Goal: Task Accomplishment & Management: Manage account settings

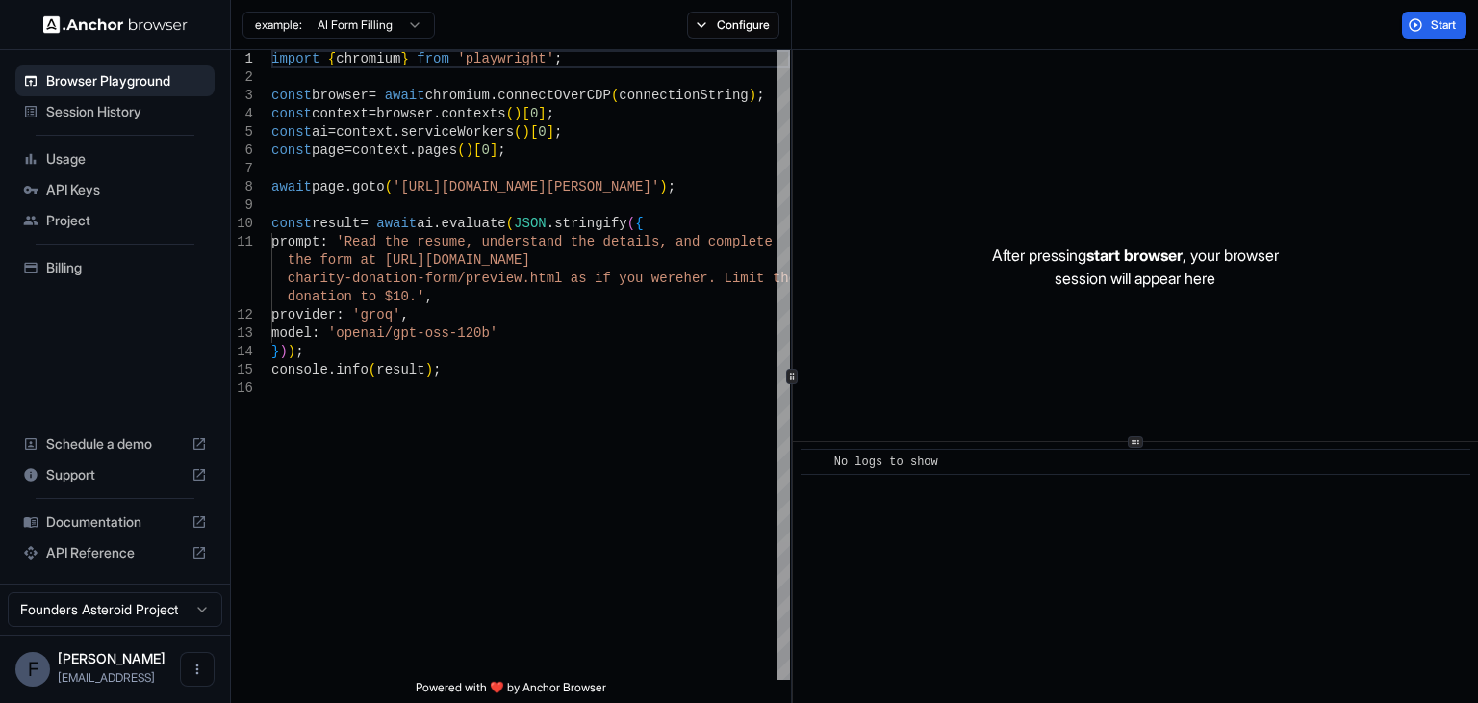
click at [62, 192] on span "API Keys" at bounding box center [126, 189] width 161 height 19
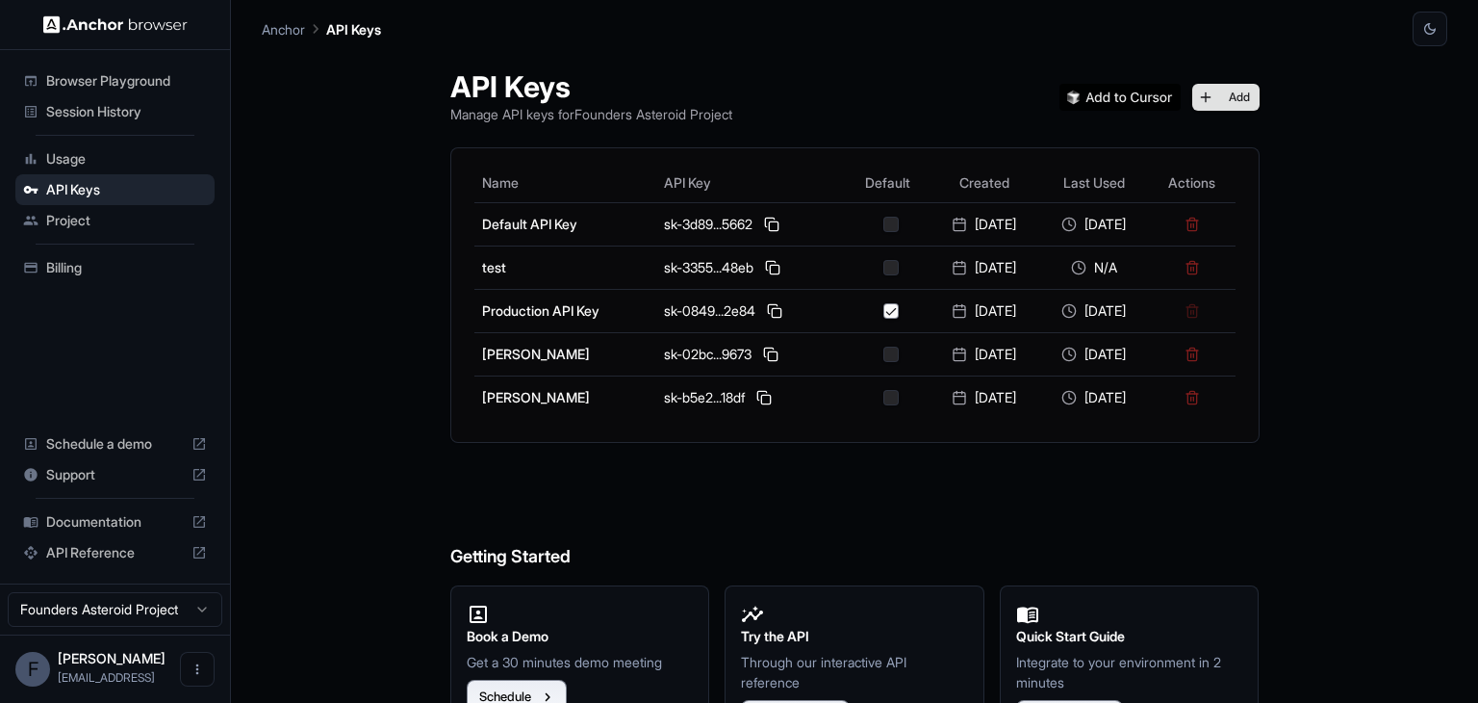
click at [1249, 92] on button "Add" at bounding box center [1226, 97] width 67 height 27
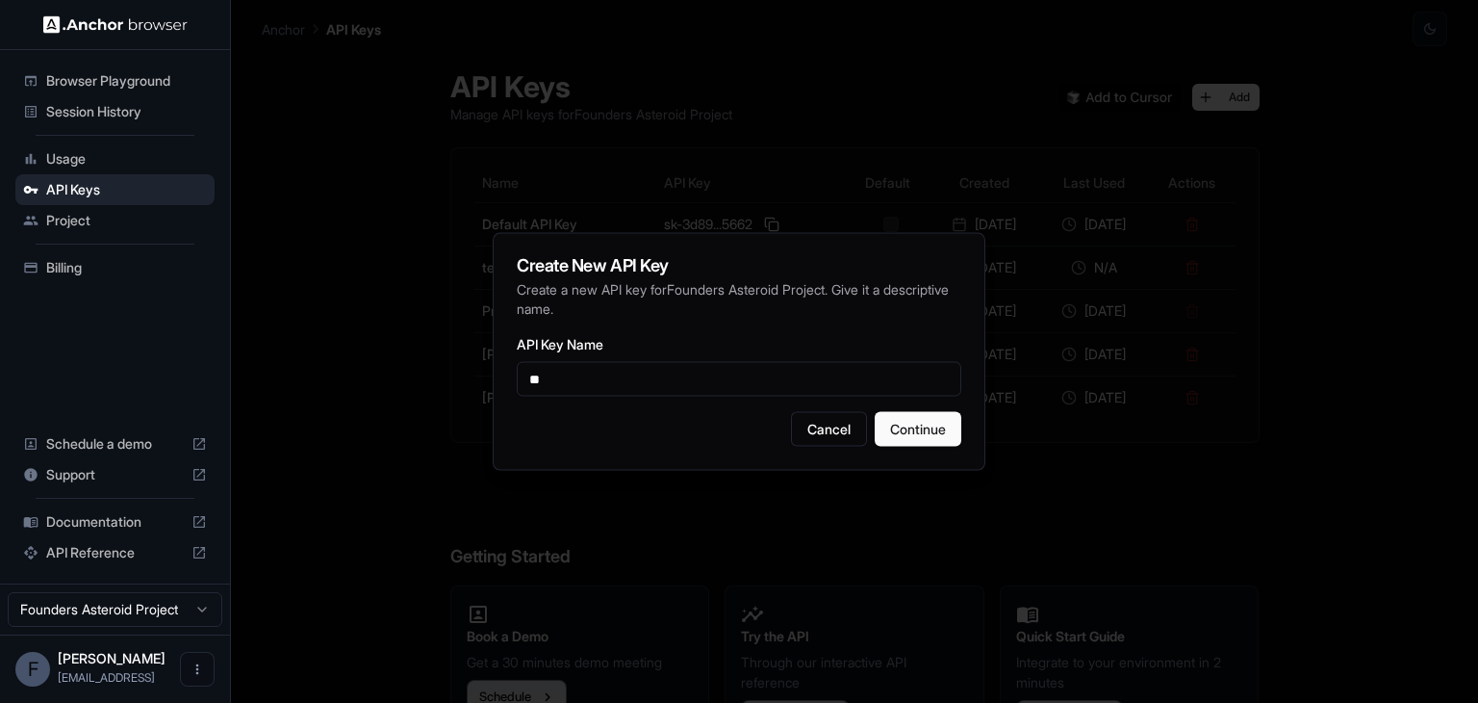
type input "*"
type input "*******"
click at [932, 444] on button "Continue" at bounding box center [918, 429] width 87 height 35
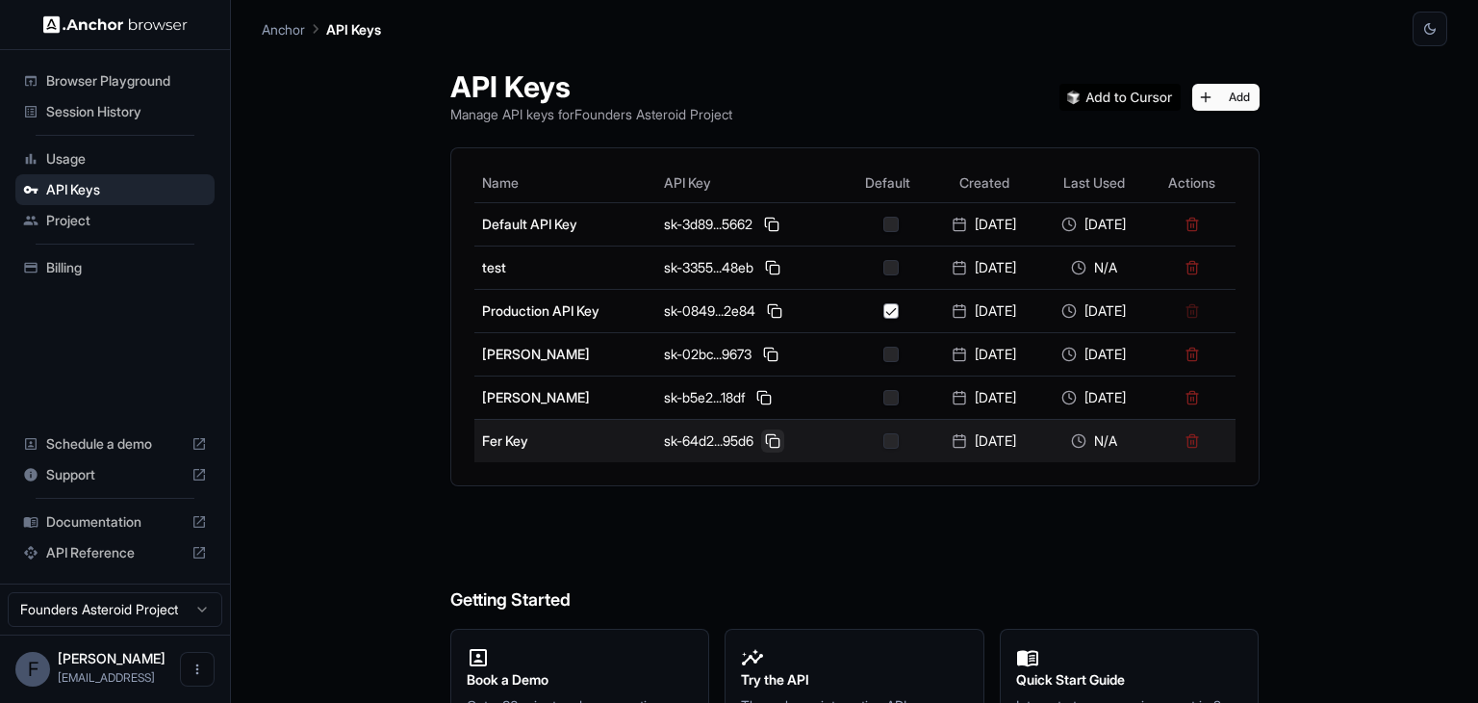
click at [762, 440] on button at bounding box center [772, 440] width 23 height 23
click at [761, 442] on button at bounding box center [772, 440] width 23 height 23
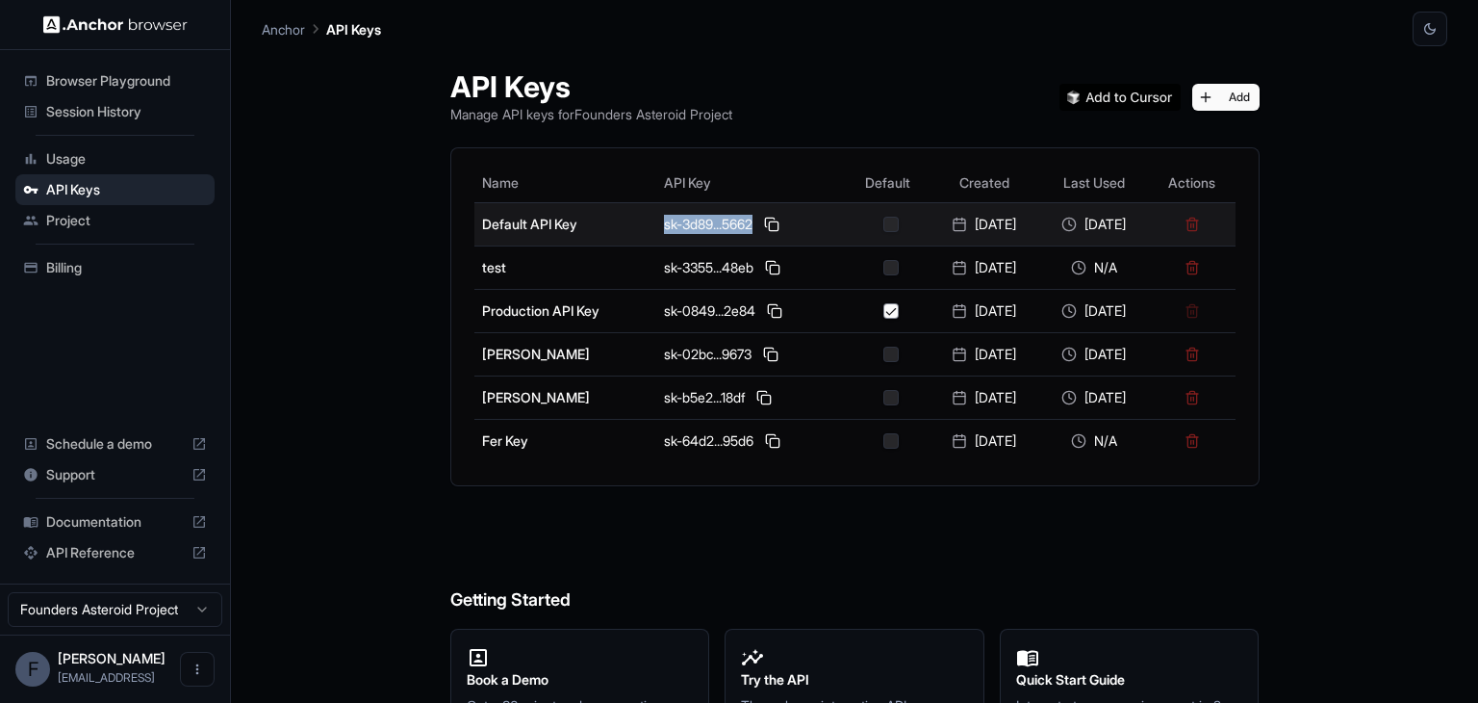
drag, startPoint x: 739, startPoint y: 222, endPoint x: 640, endPoint y: 225, distance: 99.2
click at [656, 225] on td "sk-3d89...5662" at bounding box center [751, 223] width 190 height 43
copy div "sk-3d89...5662"
drag, startPoint x: 1083, startPoint y: 230, endPoint x: 1147, endPoint y: 224, distance: 64.7
click at [1142, 224] on div "[DATE]" at bounding box center [1094, 224] width 94 height 19
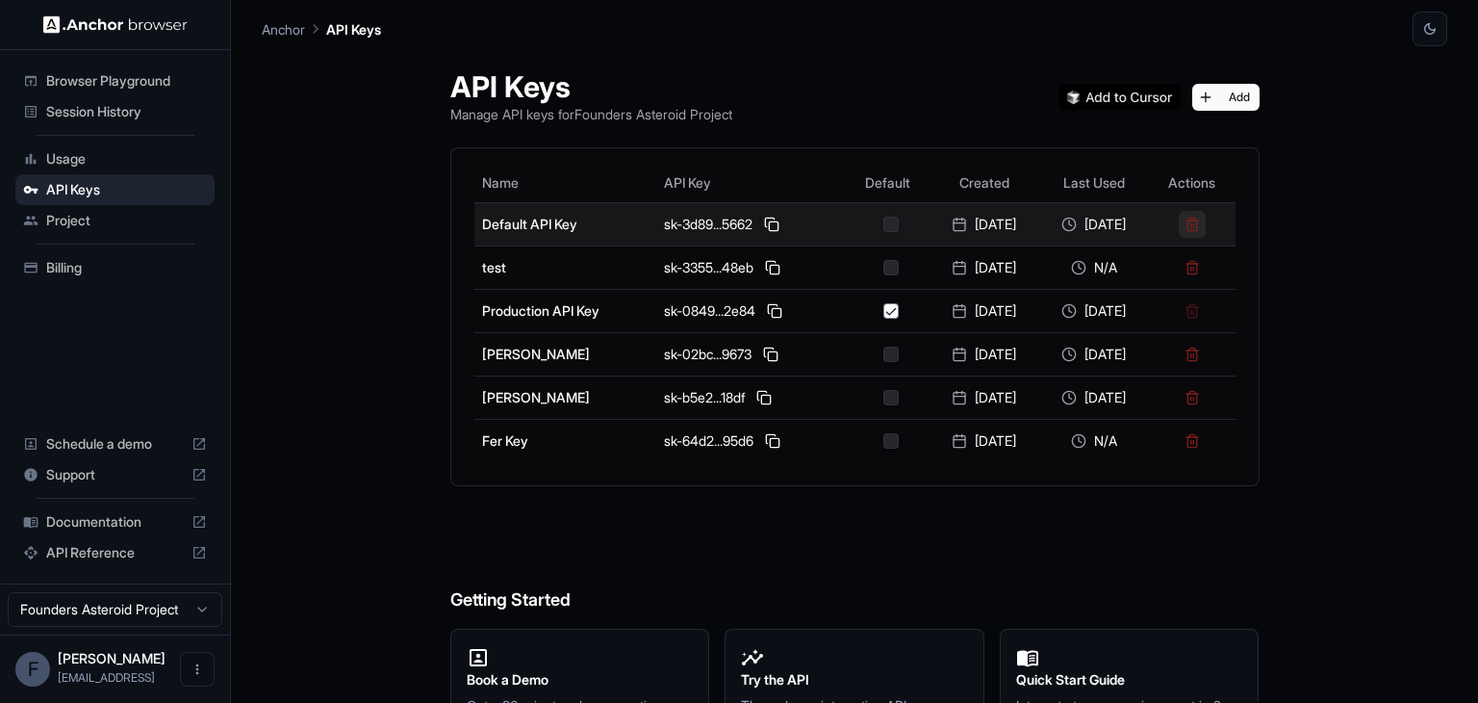
click at [1206, 228] on button at bounding box center [1192, 224] width 27 height 27
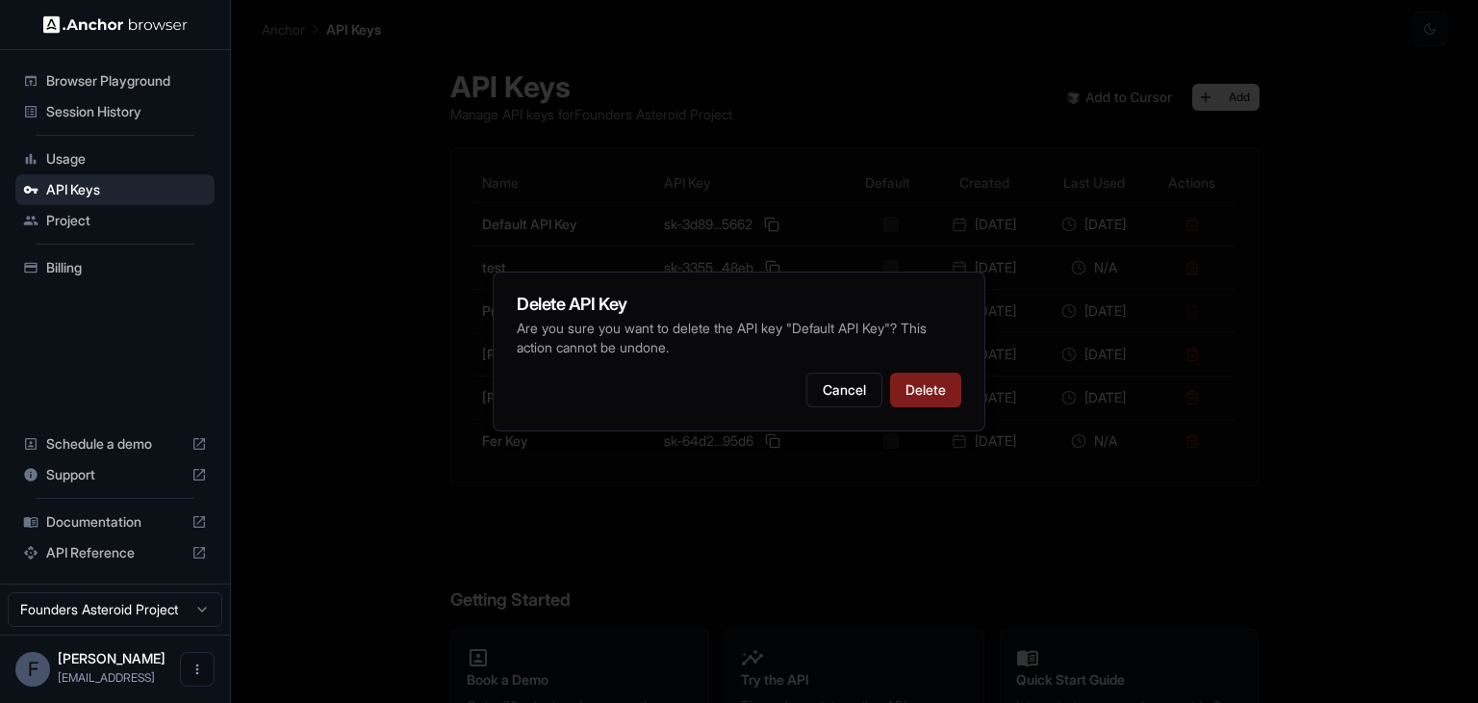
click at [866, 493] on div at bounding box center [739, 351] width 1478 height 703
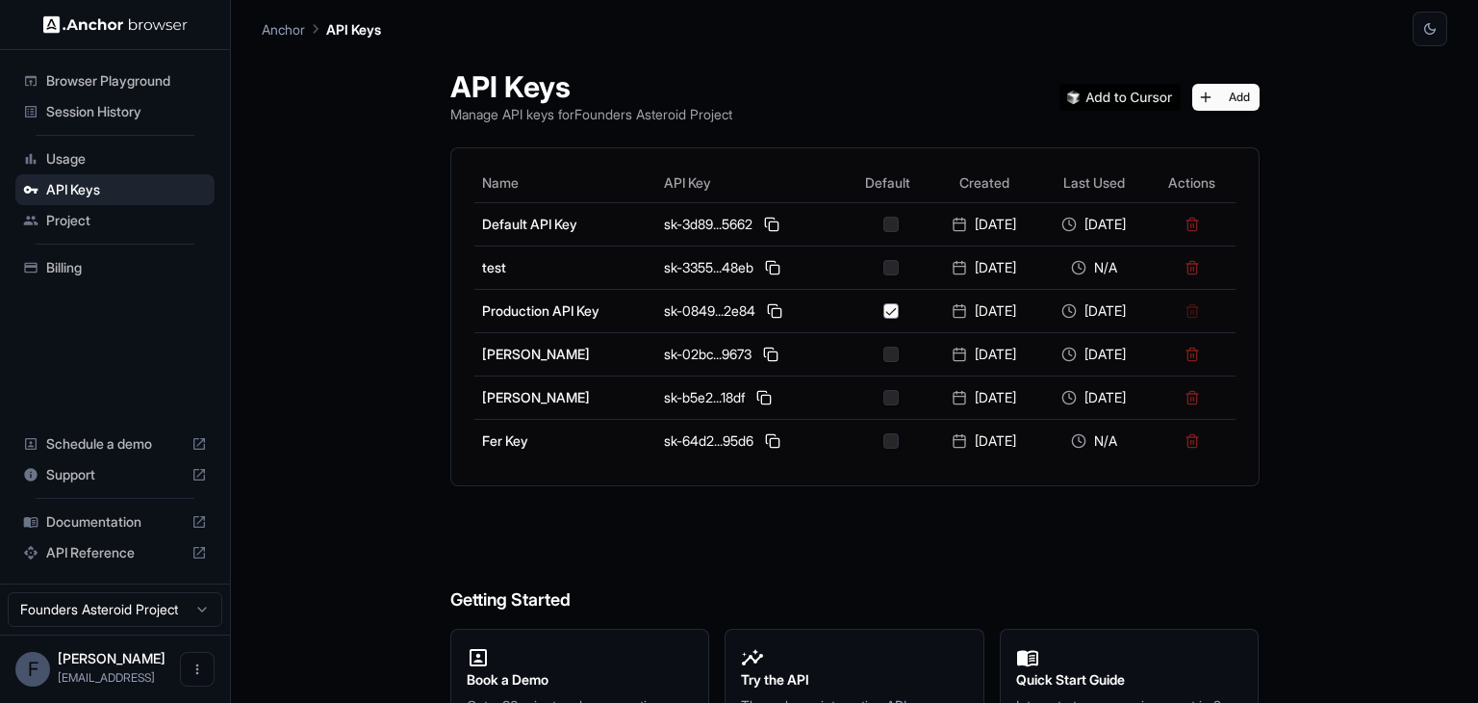
click at [866, 493] on div "API Keys Manage API keys for Founders Asteroid Project Add Name API Key Default…" at bounding box center [855, 431] width 856 height 771
